Goal: Navigation & Orientation: Find specific page/section

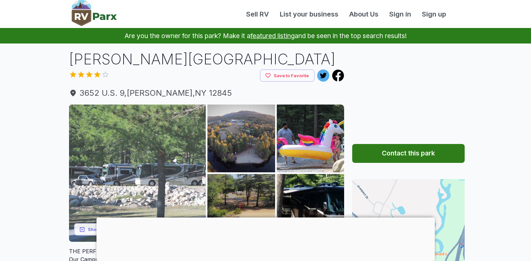
click at [138, 180] on img at bounding box center [137, 172] width 137 height 137
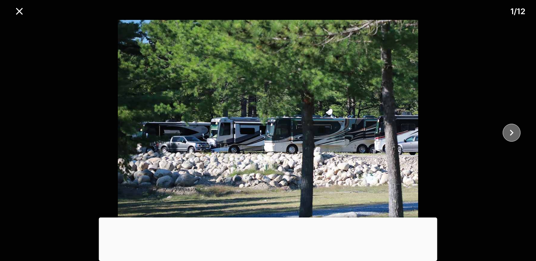
click at [515, 135] on icon "close" at bounding box center [512, 133] width 12 height 12
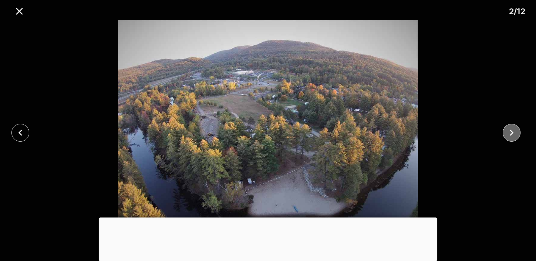
click at [513, 136] on icon "close" at bounding box center [512, 133] width 12 height 12
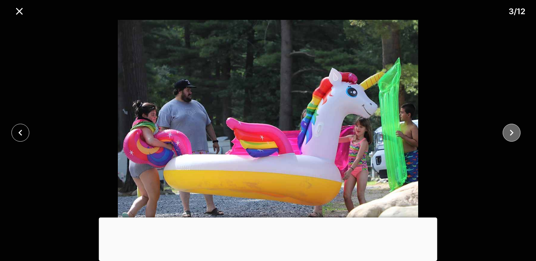
click at [513, 136] on icon "close" at bounding box center [512, 133] width 12 height 12
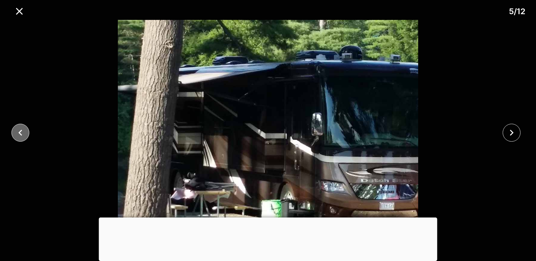
click at [19, 131] on icon "close" at bounding box center [20, 133] width 12 height 12
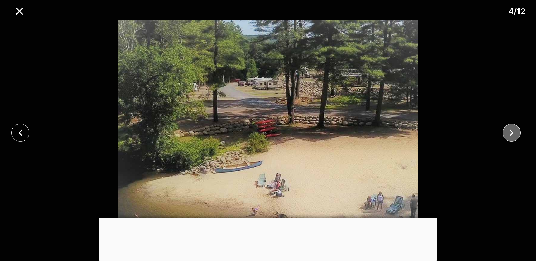
click at [509, 131] on icon "close" at bounding box center [512, 133] width 12 height 12
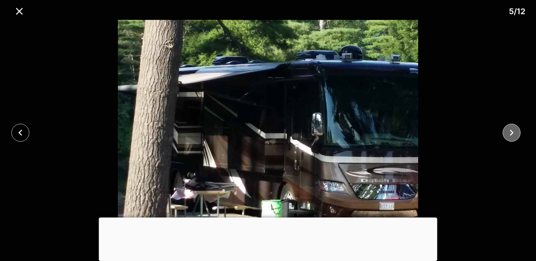
click at [509, 131] on icon "close" at bounding box center [512, 133] width 12 height 12
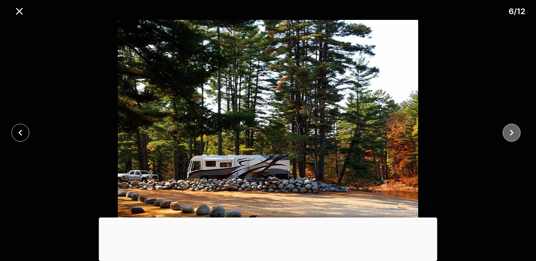
click at [509, 131] on icon "close" at bounding box center [512, 133] width 12 height 12
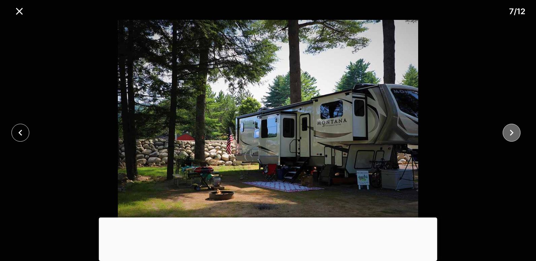
click at [513, 132] on icon "close" at bounding box center [512, 133] width 4 height 6
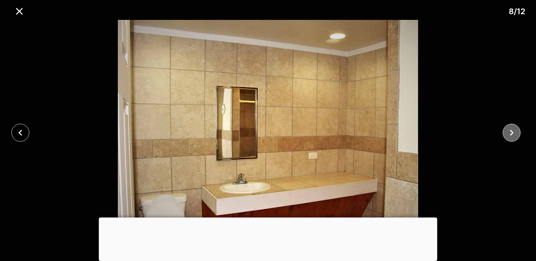
click at [513, 132] on icon "close" at bounding box center [512, 133] width 4 height 6
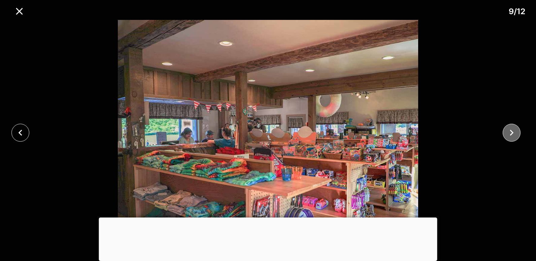
click at [513, 133] on icon "close" at bounding box center [512, 133] width 4 height 6
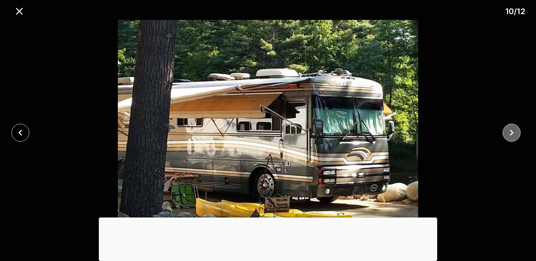
click at [516, 133] on icon "close" at bounding box center [512, 133] width 12 height 12
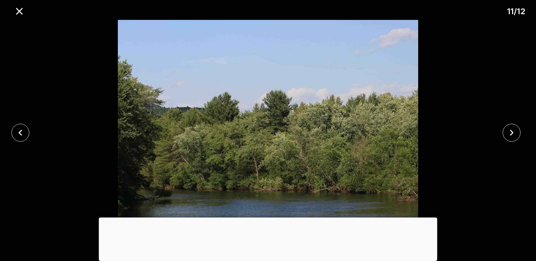
click at [516, 133] on icon "close" at bounding box center [512, 133] width 12 height 12
click at [517, 133] on div at bounding box center [268, 132] width 536 height 225
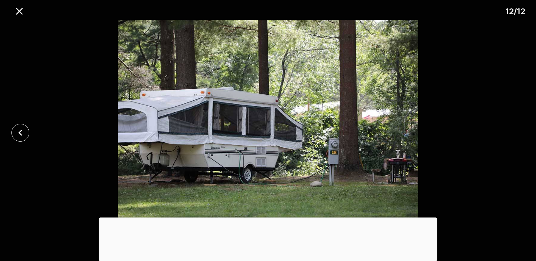
click at [517, 133] on div at bounding box center [268, 132] width 536 height 225
click at [20, 11] on icon "close" at bounding box center [19, 11] width 7 height 7
